Goal: Check status

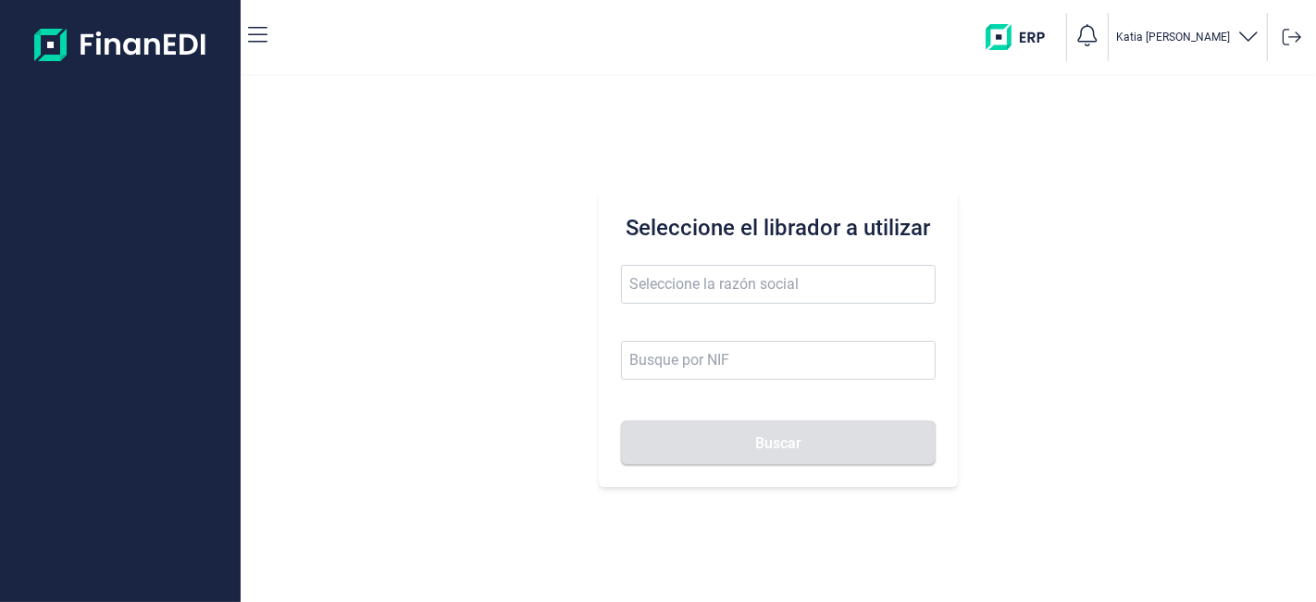
click at [740, 298] on input "text" at bounding box center [778, 284] width 314 height 39
type input "b"
click at [621, 420] on button "Buscar" at bounding box center [778, 442] width 314 height 44
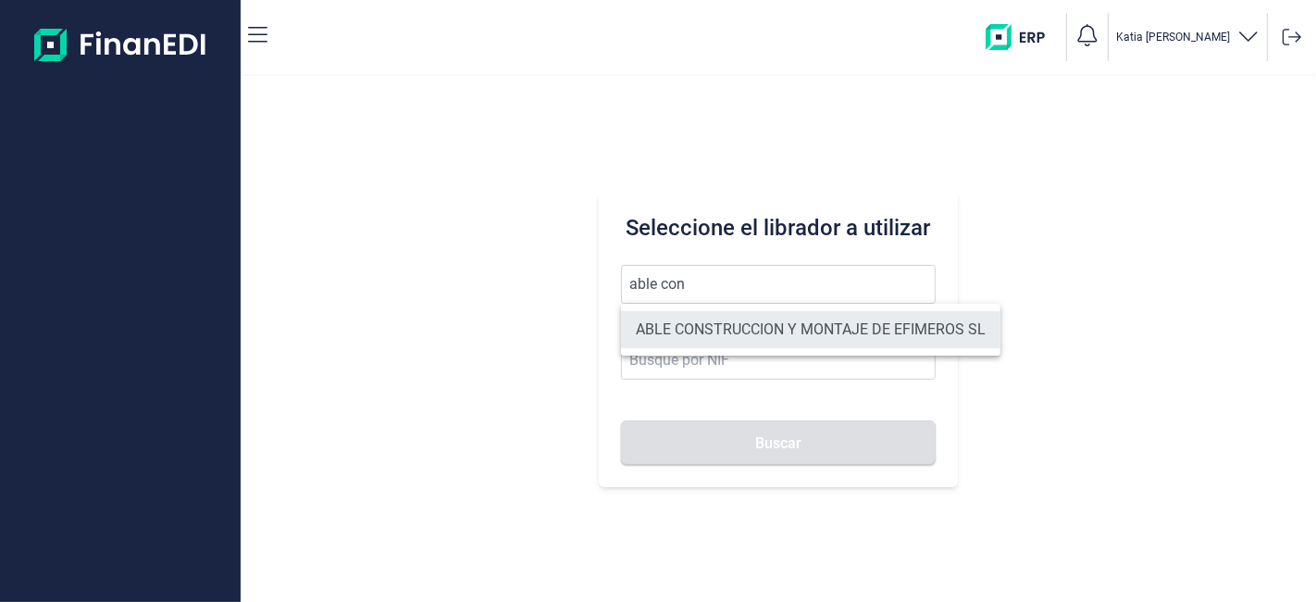
click at [756, 337] on li "ABLE CONSTRUCCION Y MONTAJE DE EFIMEROS SL" at bounding box center [810, 329] width 379 height 37
type input "ABLE CONSTRUCCION Y MONTAJE DE EFIMEROS SL"
type input "B85402501"
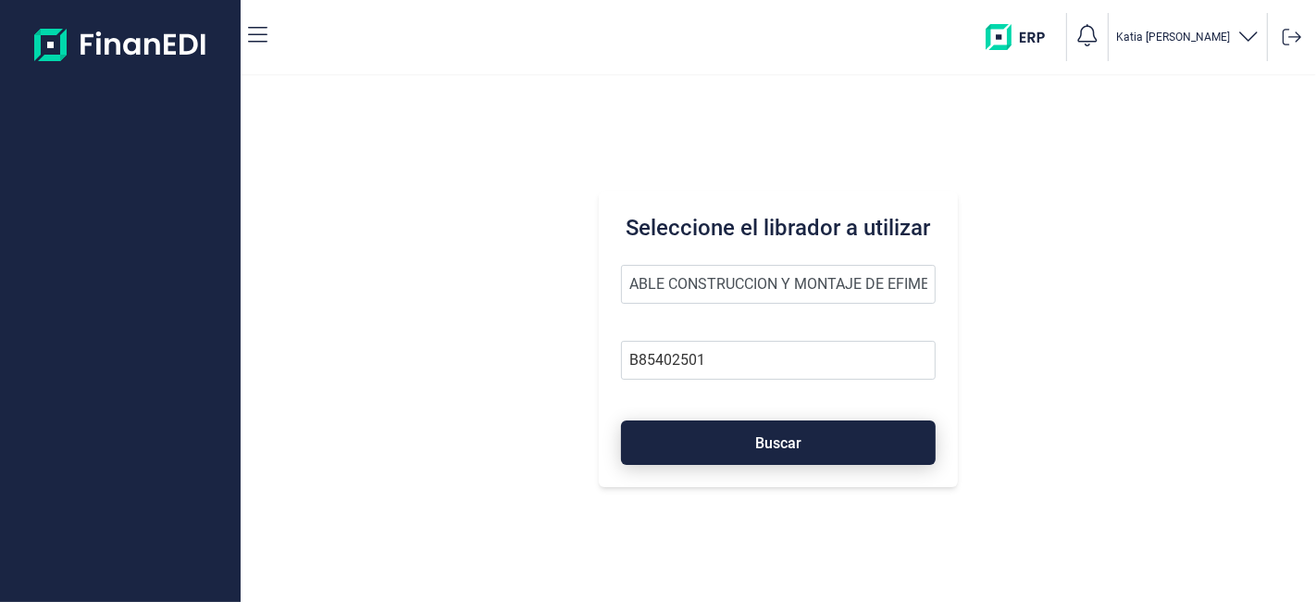
click at [700, 433] on button "Buscar" at bounding box center [778, 442] width 314 height 44
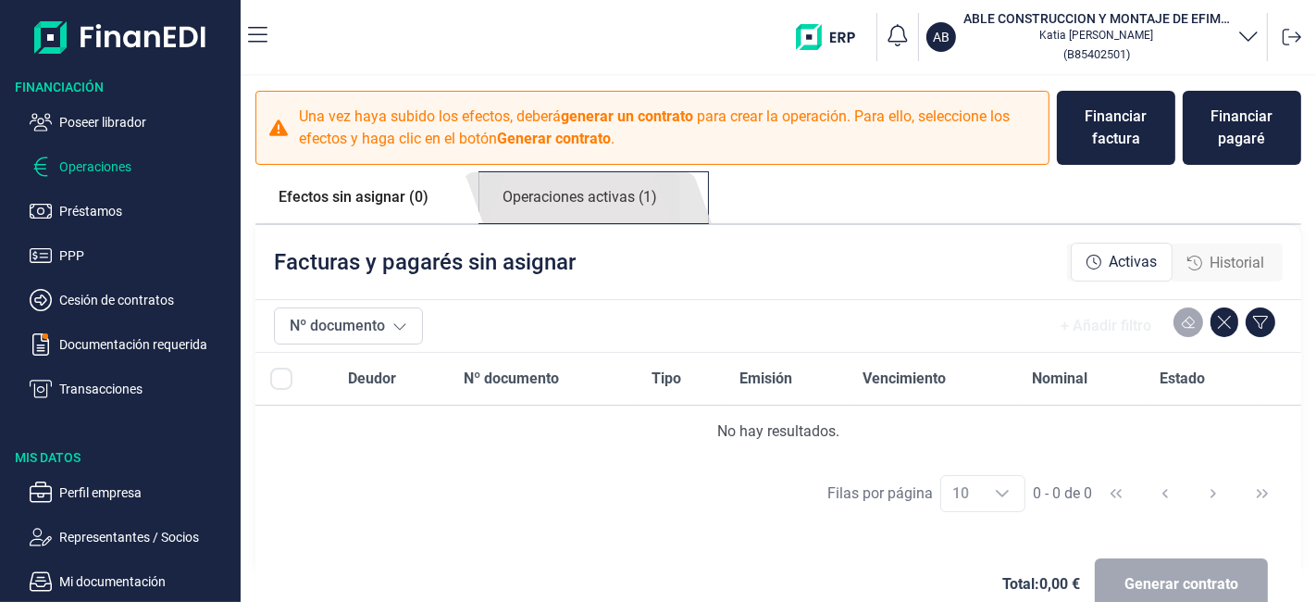
click at [585, 208] on link "Operaciones activas (1)" at bounding box center [579, 197] width 201 height 51
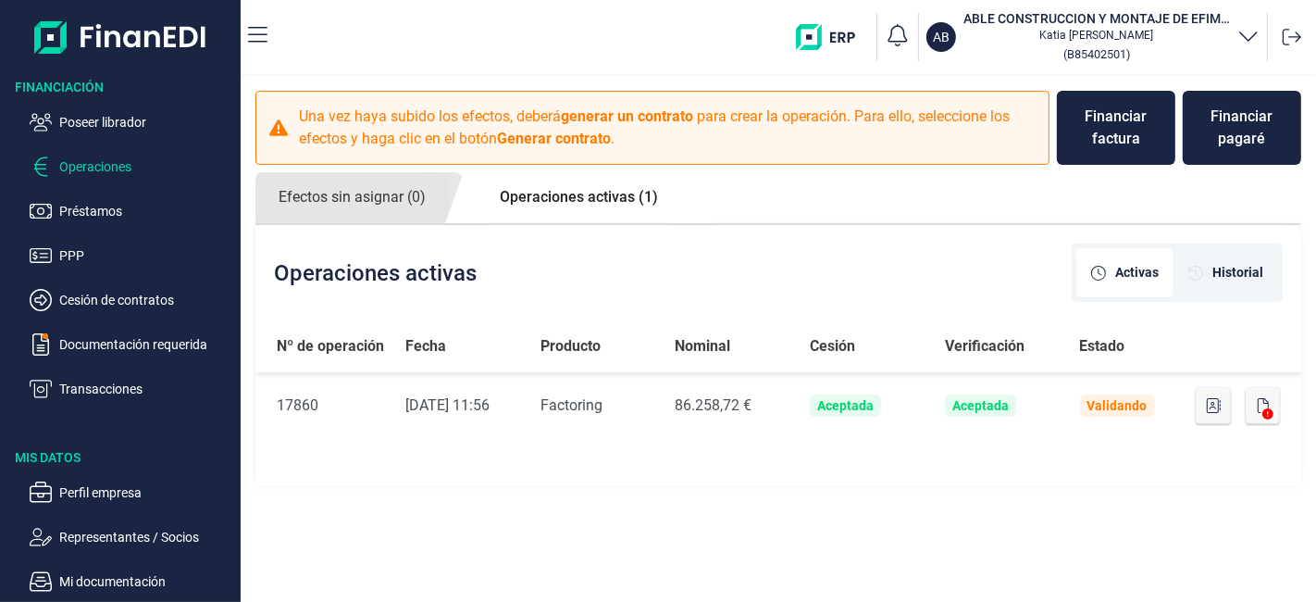
click at [129, 377] on ul "Poseer librador Operaciones Préstamos PPP Cesión de contratos Documentación req…" at bounding box center [120, 248] width 241 height 304
click at [129, 381] on p "Transacciones" at bounding box center [146, 389] width 174 height 22
